Goal: Task Accomplishment & Management: Manage account settings

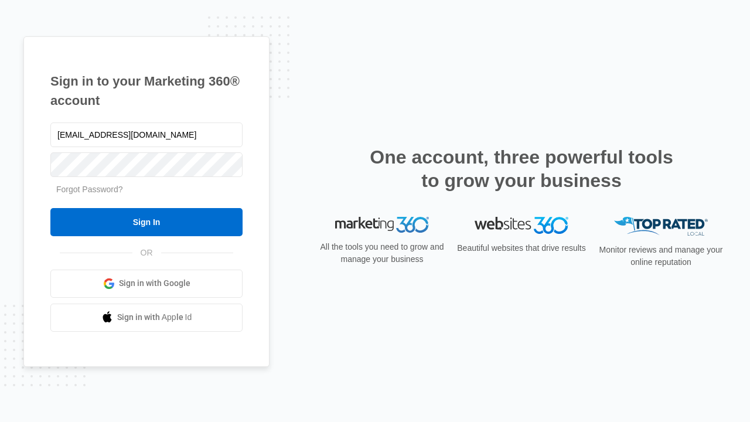
type input "[EMAIL_ADDRESS][DOMAIN_NAME]"
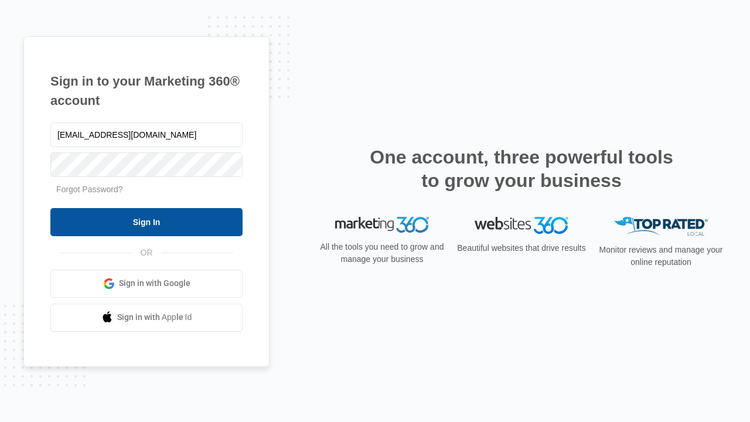
click at [147, 222] on input "Sign In" at bounding box center [146, 222] width 192 height 28
